Goal: Register for event/course

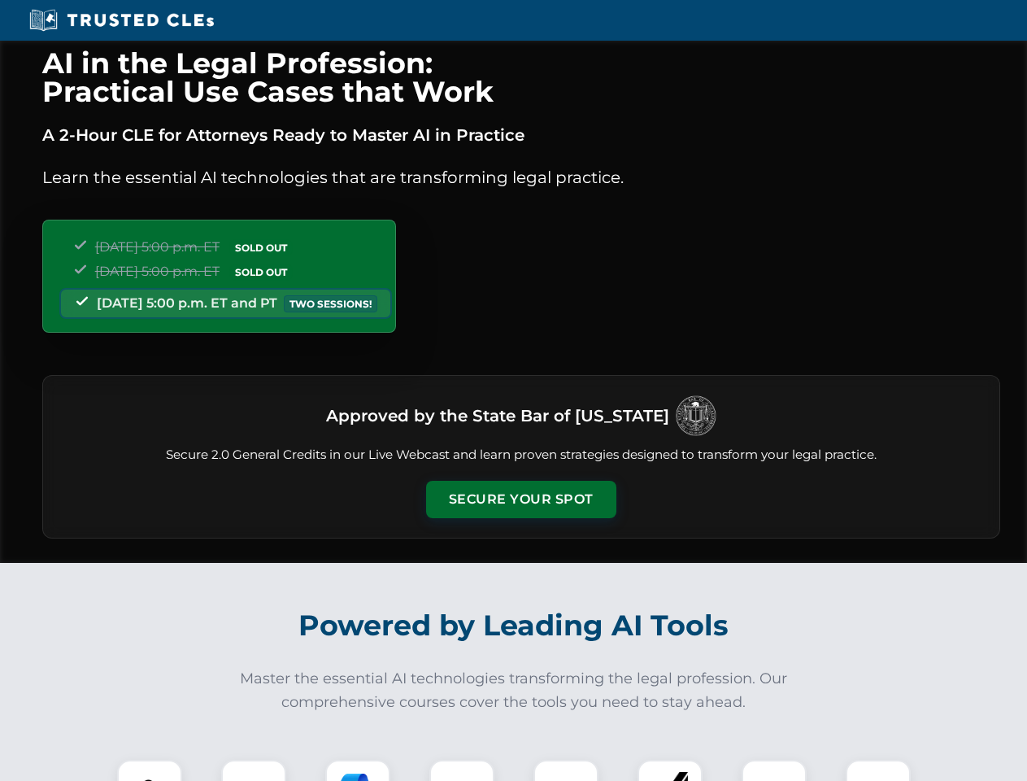
click at [520, 499] on button "Secure Your Spot" at bounding box center [521, 499] width 190 height 37
click at [150, 770] on img at bounding box center [149, 791] width 47 height 47
